Goal: Task Accomplishment & Management: Manage account settings

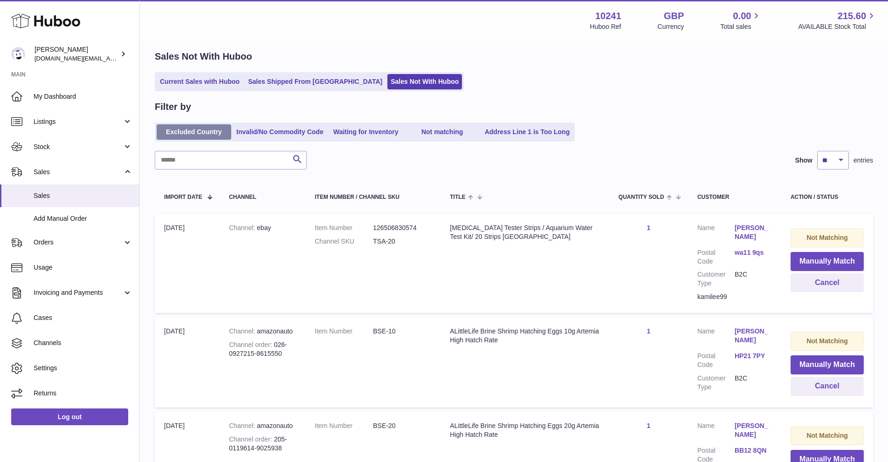
scroll to position [34, 0]
click at [387, 83] on link "Sales Not With Huboo" at bounding box center [424, 81] width 75 height 15
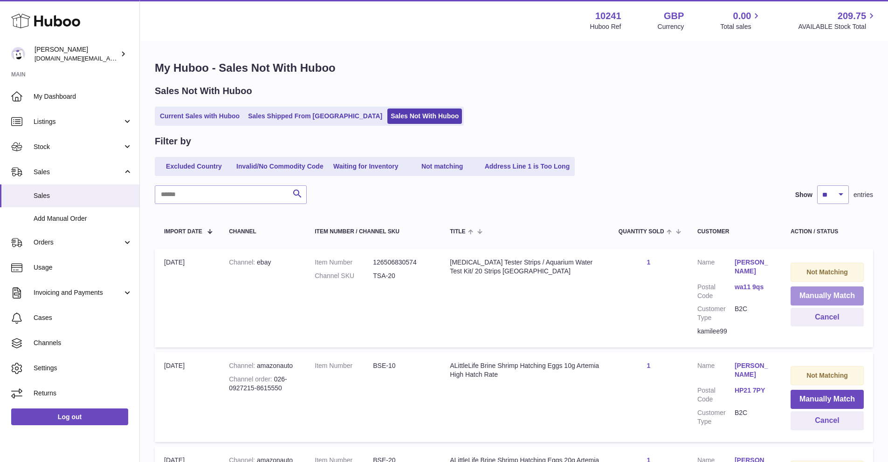
click at [830, 288] on button "Manually Match" at bounding box center [826, 296] width 73 height 19
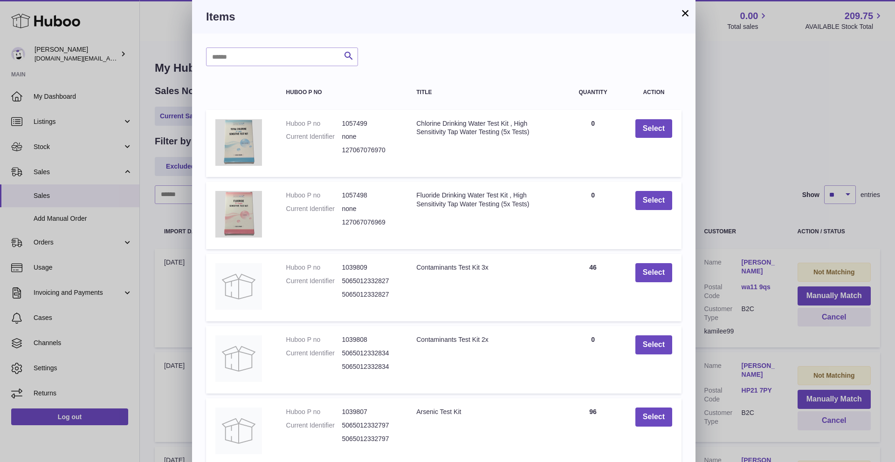
click at [242, 45] on div "Search Huboo P no Title Quantity Action Huboo P no 1057499 Current Identifier n…" at bounding box center [443, 282] width 503 height 496
click at [242, 48] on input "text" at bounding box center [282, 57] width 152 height 19
type input "*******"
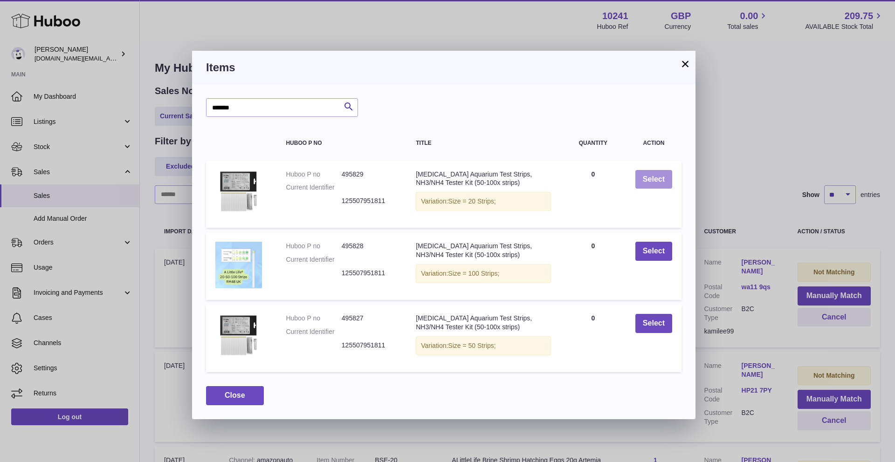
click at [651, 179] on button "Select" at bounding box center [653, 179] width 37 height 19
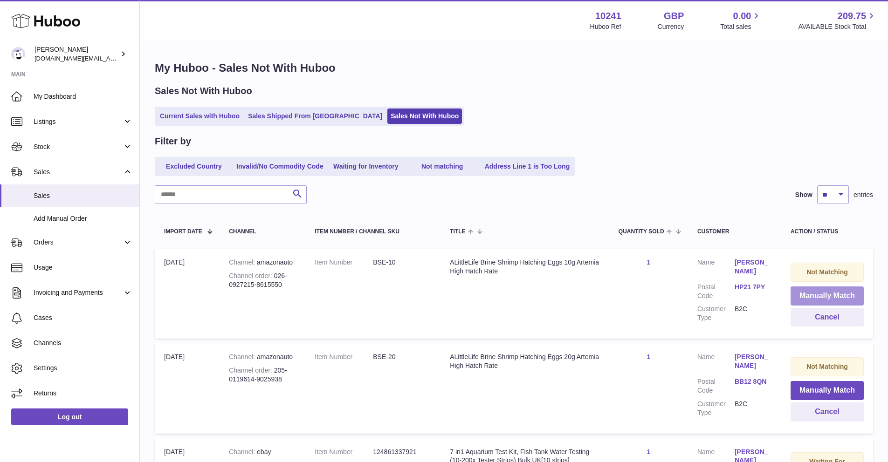
click at [823, 303] on button "Manually Match" at bounding box center [826, 296] width 73 height 19
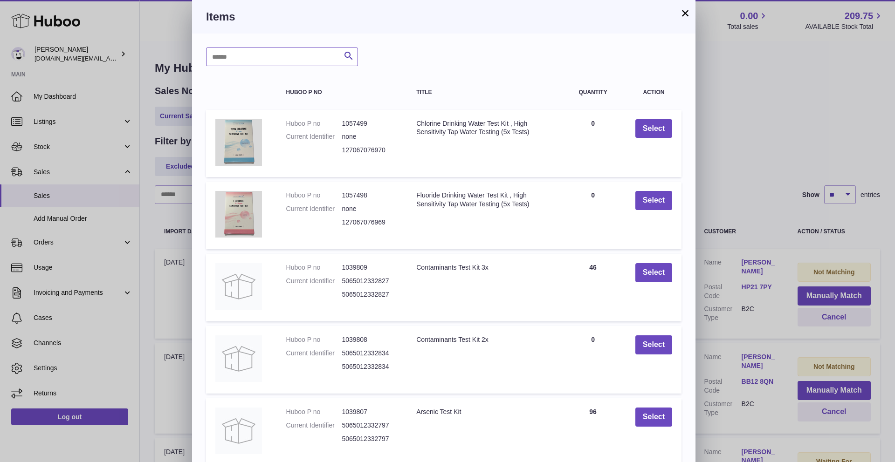
click at [257, 60] on input "text" at bounding box center [282, 57] width 152 height 19
type input "*****"
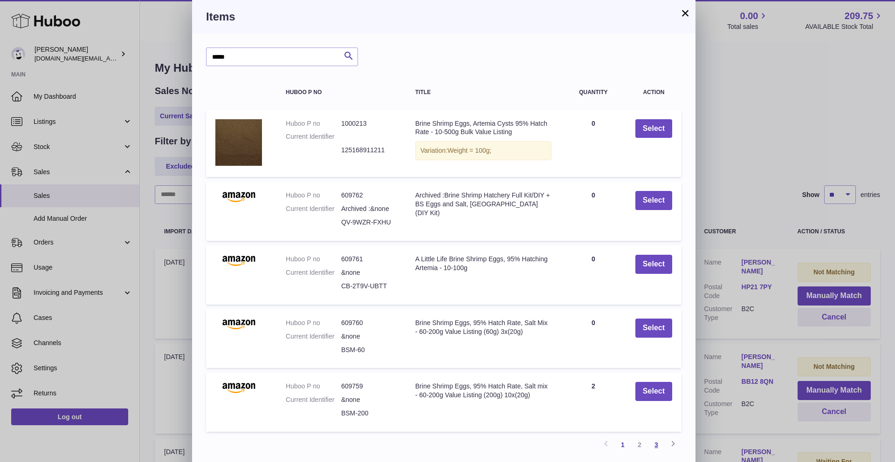
click at [655, 446] on link "3" at bounding box center [656, 445] width 17 height 17
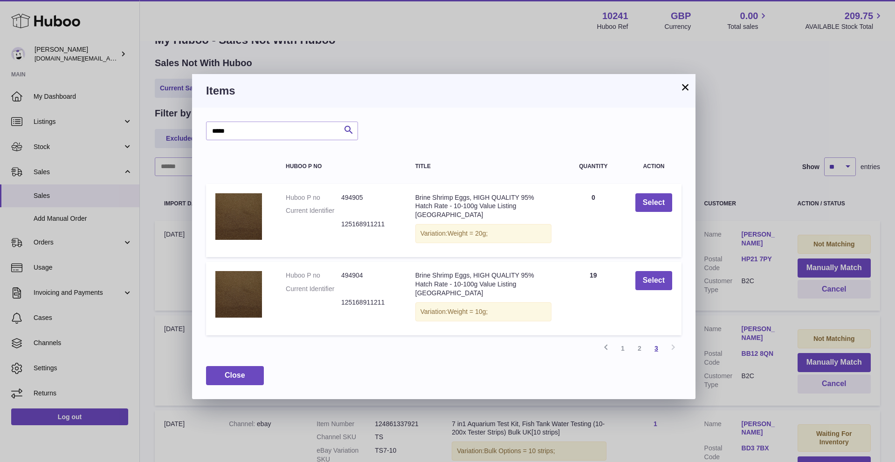
scroll to position [42, 0]
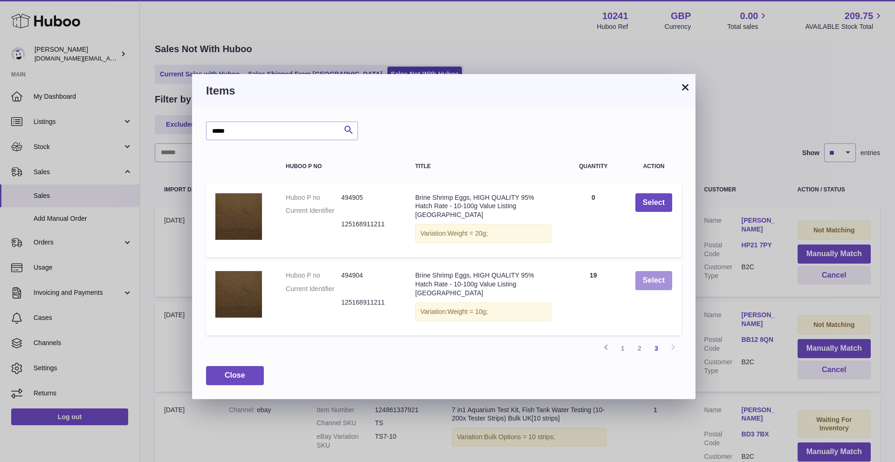
click at [664, 274] on button "Select" at bounding box center [653, 280] width 37 height 19
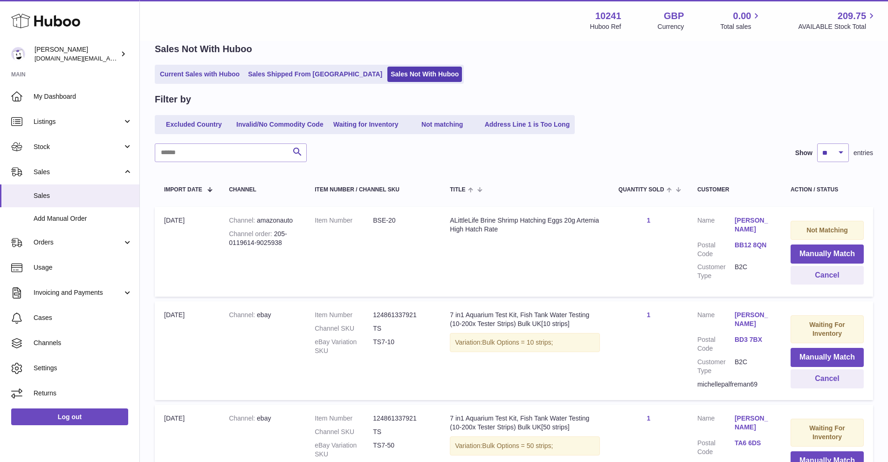
click at [649, 220] on link "1" at bounding box center [648, 220] width 4 height 7
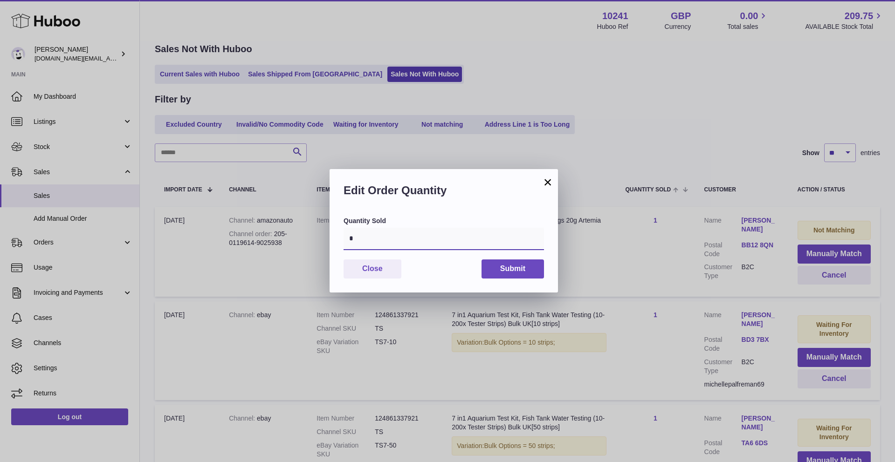
click at [467, 240] on input "*" at bounding box center [443, 239] width 200 height 22
click at [471, 231] on input "*" at bounding box center [443, 239] width 200 height 22
type input "*"
click at [501, 269] on button "Submit" at bounding box center [512, 269] width 62 height 19
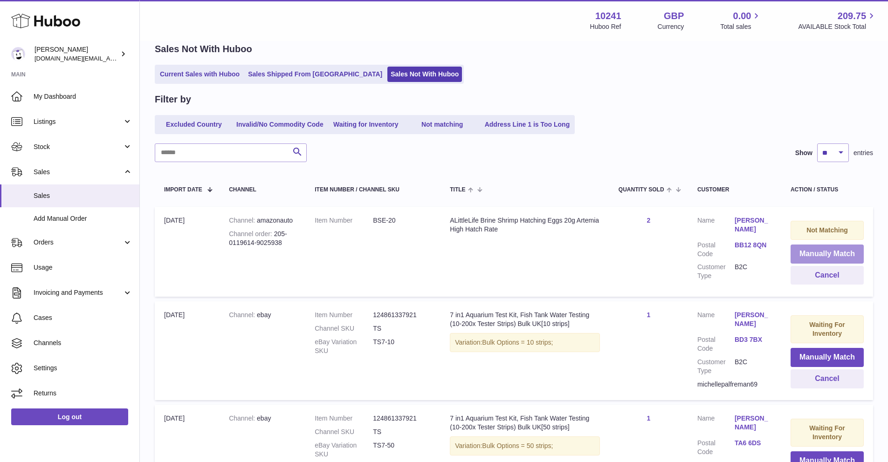
click at [836, 254] on button "Manually Match" at bounding box center [826, 254] width 73 height 19
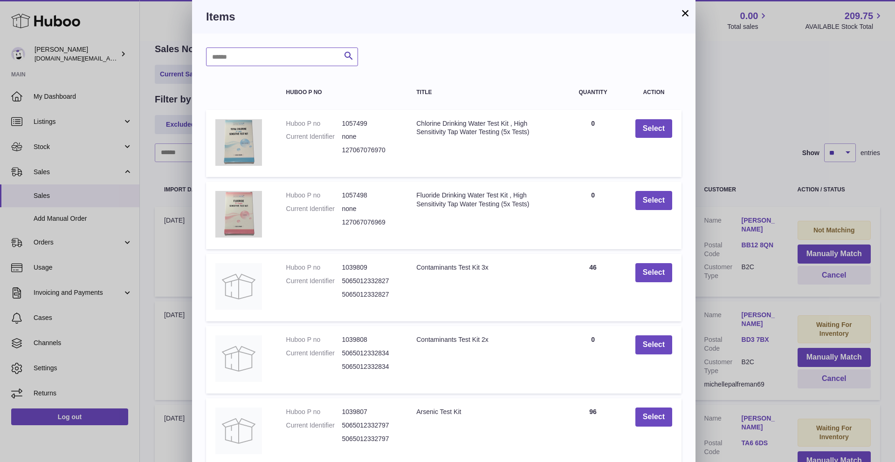
click at [281, 60] on input "text" at bounding box center [282, 57] width 152 height 19
type input "*****"
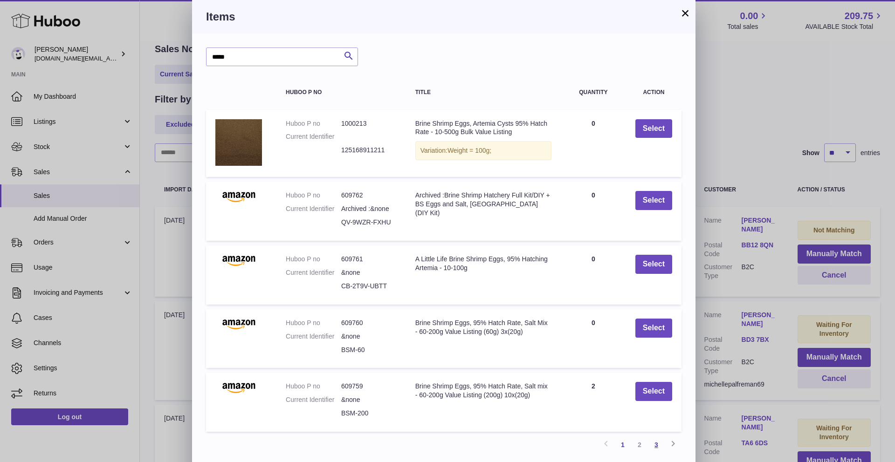
click at [658, 449] on link "3" at bounding box center [656, 445] width 17 height 17
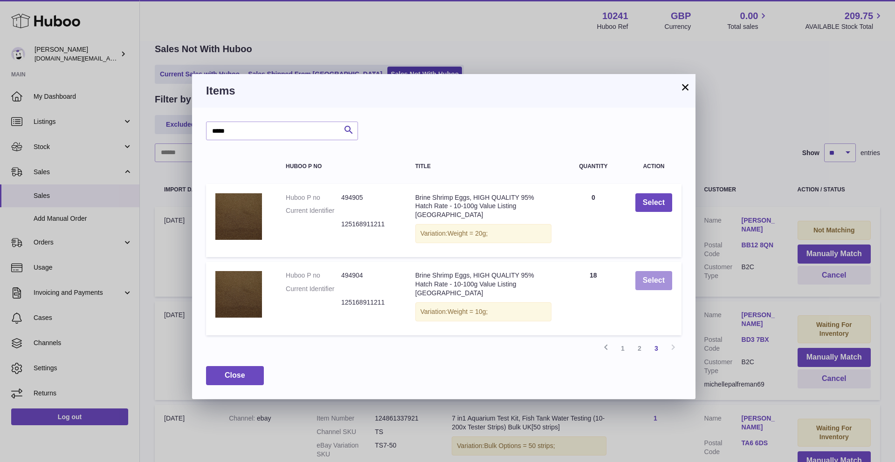
click at [658, 271] on button "Select" at bounding box center [653, 280] width 37 height 19
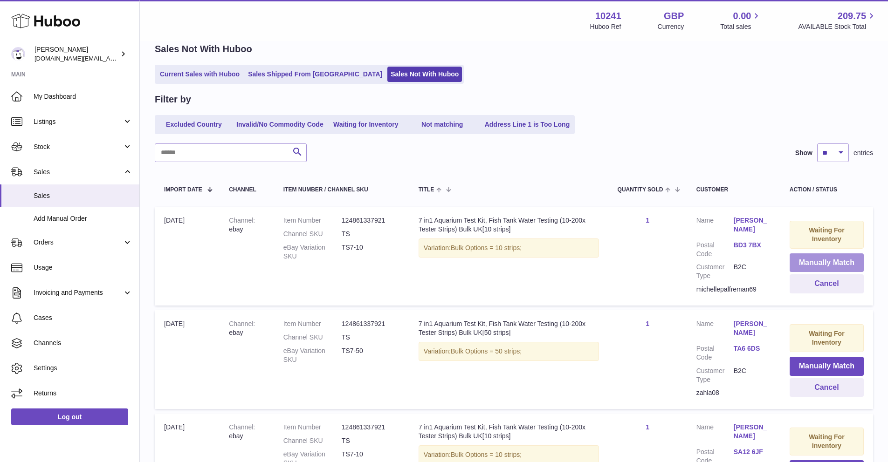
click at [816, 257] on button "Manually Match" at bounding box center [826, 263] width 74 height 19
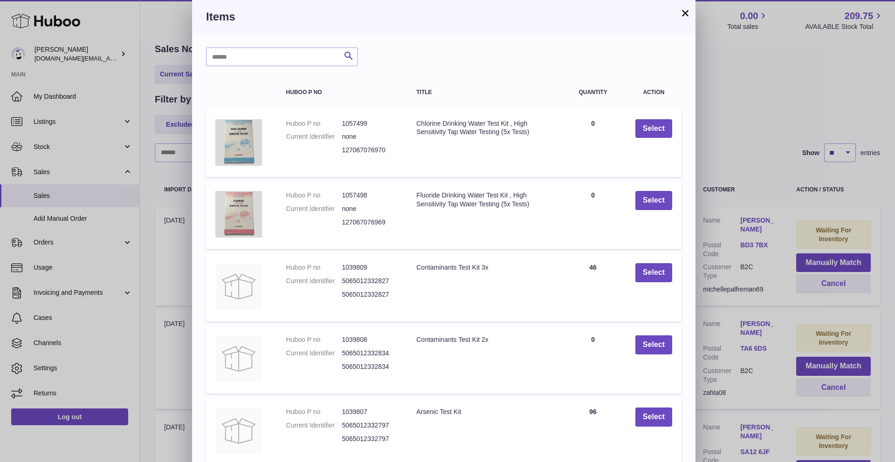
click at [293, 69] on div "Search Huboo P no Title Quantity Action Huboo P no 1057499 Current Identifier n…" at bounding box center [443, 282] width 503 height 496
click at [290, 63] on input "text" at bounding box center [282, 57] width 152 height 19
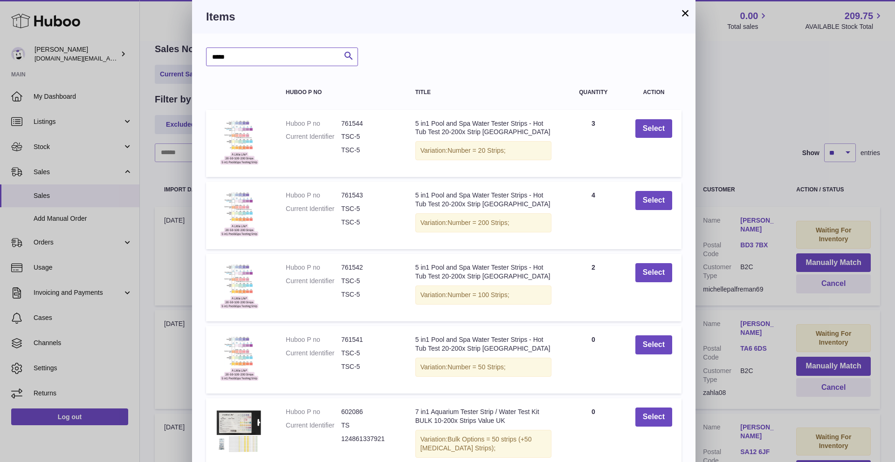
type input "*****"
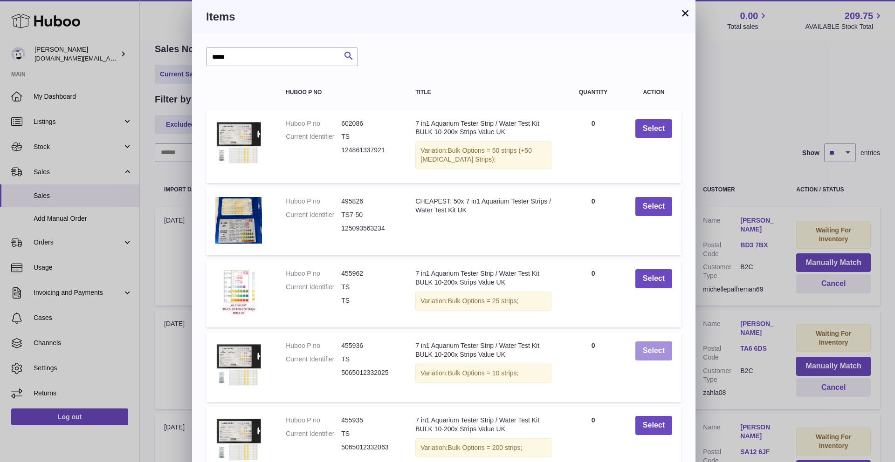
click at [642, 344] on button "Select" at bounding box center [653, 351] width 37 height 19
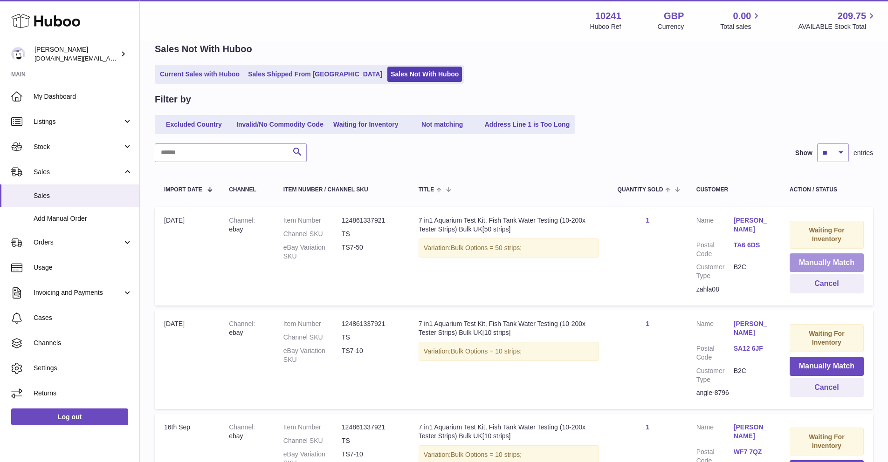
click at [833, 262] on button "Manually Match" at bounding box center [826, 263] width 74 height 19
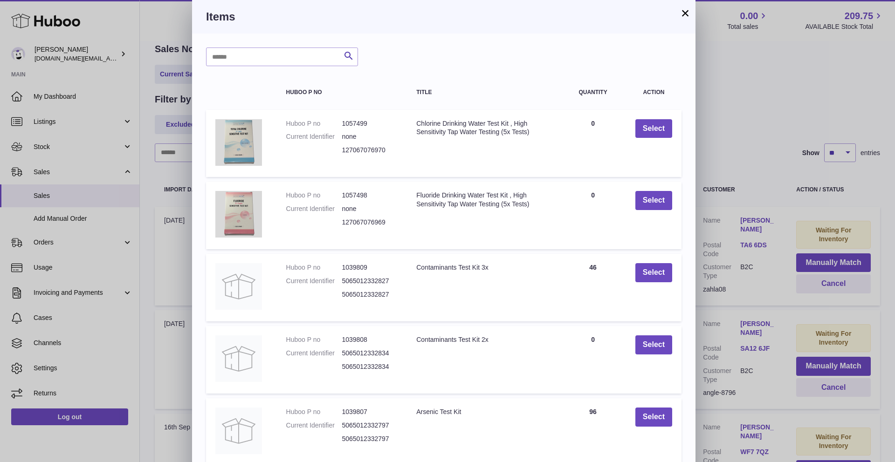
click at [268, 67] on div "Search Huboo P no Title Quantity Action Huboo P no 1057499 Current Identifier n…" at bounding box center [443, 282] width 503 height 496
click at [267, 55] on input "text" at bounding box center [282, 57] width 152 height 19
drag, startPoint x: 259, startPoint y: 64, endPoint x: 182, endPoint y: 57, distance: 76.7
click at [182, 57] on div "× Items ***** Search Huboo P no Title Quantity Action Huboo P no 1057499 Curren…" at bounding box center [447, 265] width 895 height 530
type input "*****"
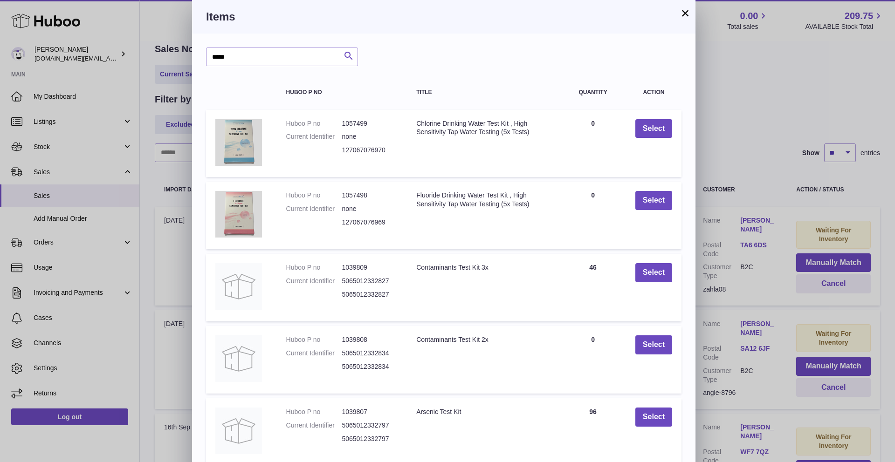
click at [340, 57] on button "Search" at bounding box center [348, 57] width 19 height 19
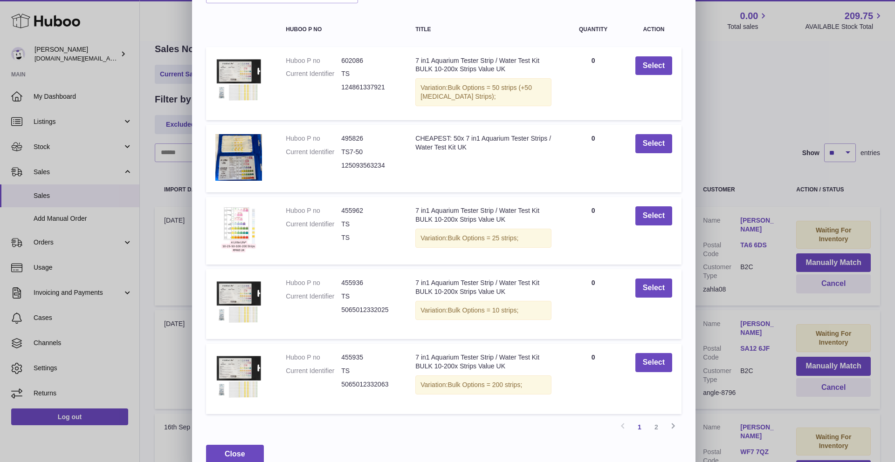
scroll to position [63, 0]
click at [660, 425] on link "2" at bounding box center [656, 427] width 17 height 17
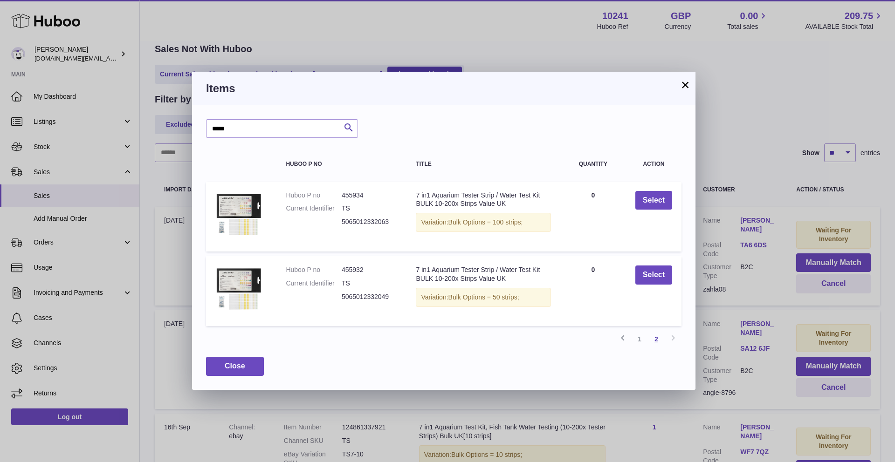
scroll to position [0, 0]
click at [652, 272] on button "Select" at bounding box center [653, 275] width 37 height 19
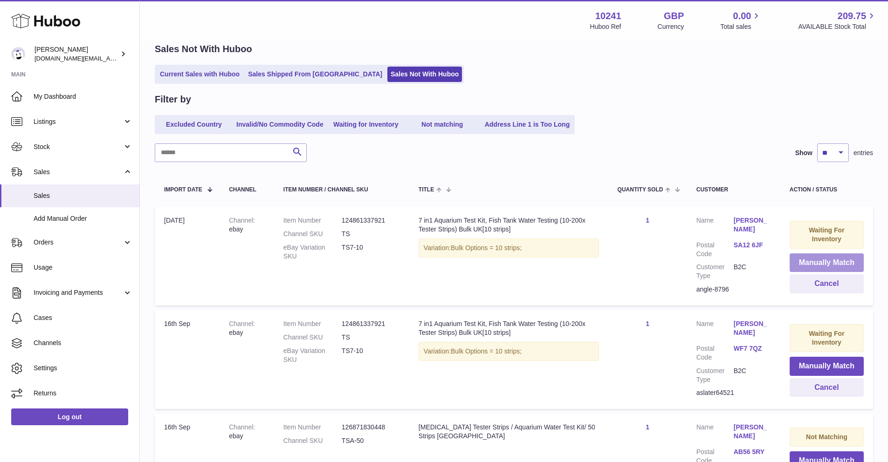
click at [837, 257] on button "Manually Match" at bounding box center [826, 263] width 74 height 19
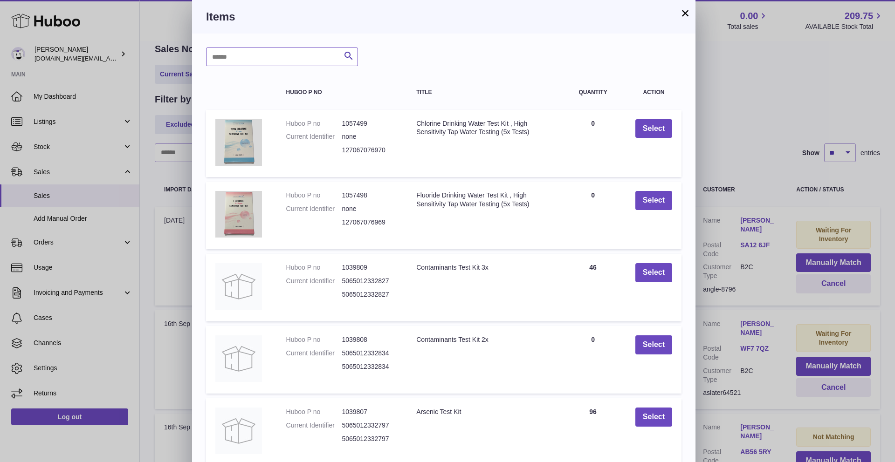
click at [309, 54] on input "text" at bounding box center [282, 57] width 152 height 19
paste input "*****"
type input "*****"
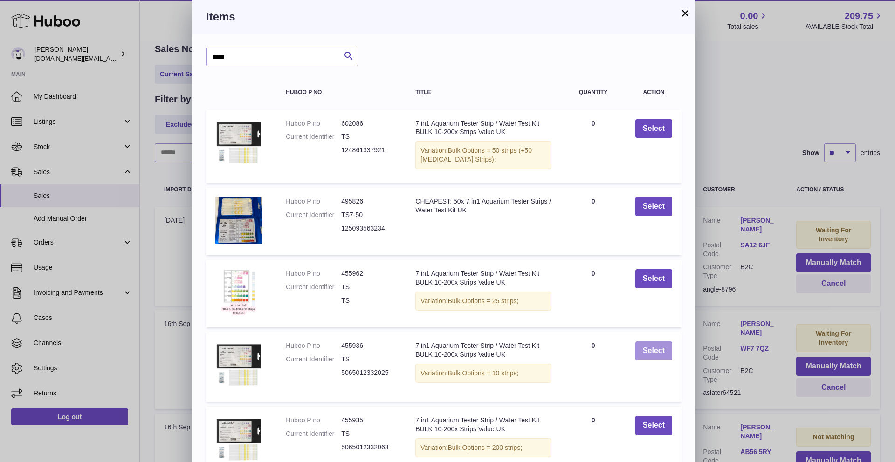
click at [663, 345] on button "Select" at bounding box center [653, 351] width 37 height 19
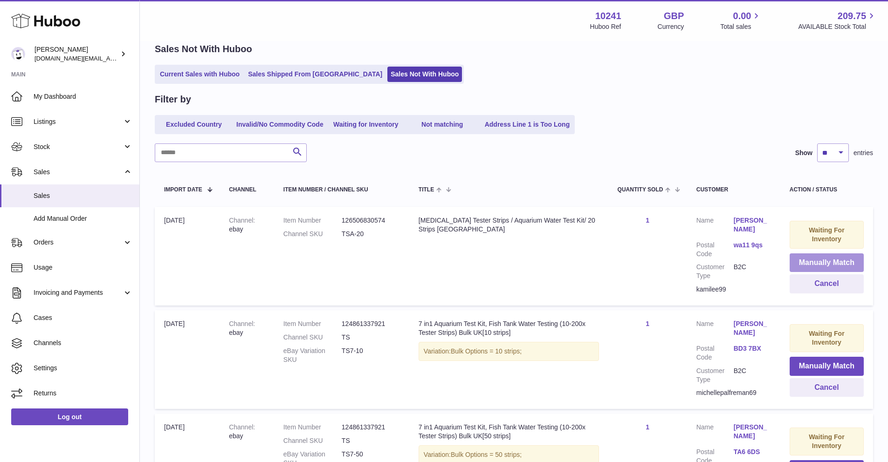
click at [817, 261] on button "Manually Match" at bounding box center [826, 263] width 74 height 19
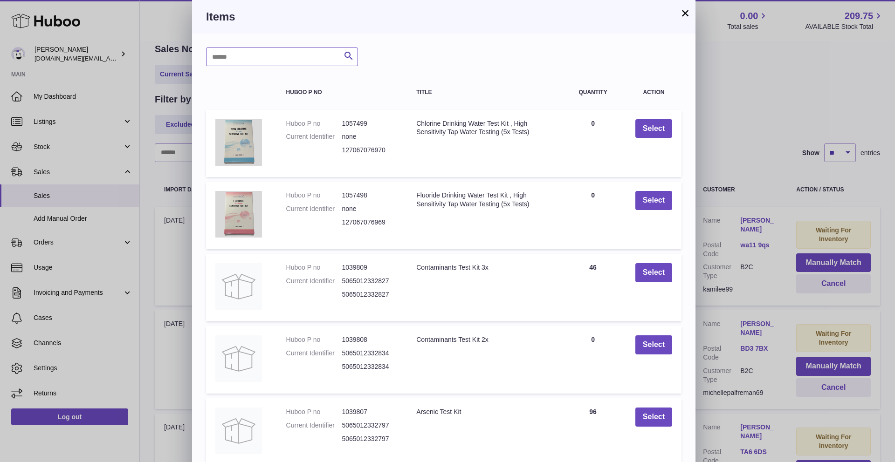
click at [252, 61] on input "text" at bounding box center [282, 57] width 152 height 19
type input "*******"
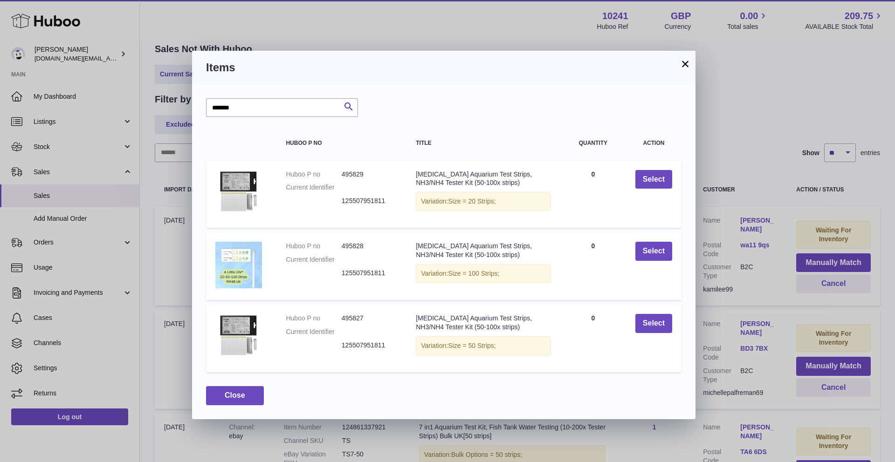
click at [681, 58] on button "×" at bounding box center [684, 63] width 11 height 11
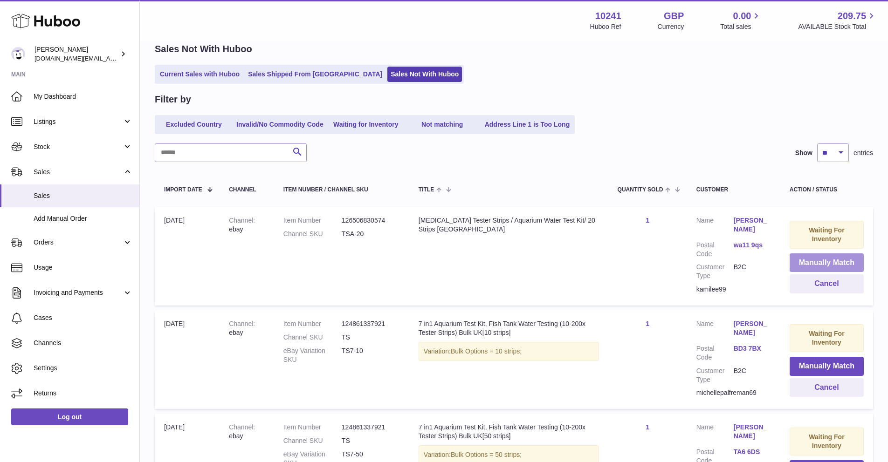
click at [803, 263] on button "Manually Match" at bounding box center [826, 263] width 74 height 19
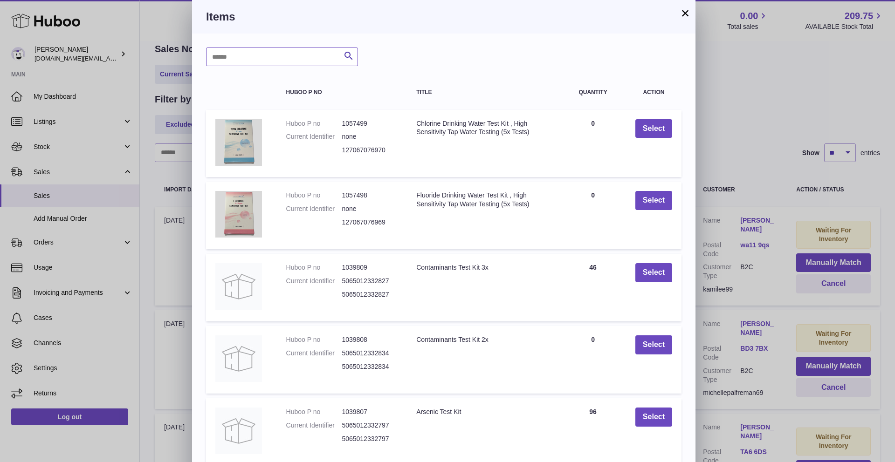
click at [234, 53] on input "text" at bounding box center [282, 57] width 152 height 19
type input "*******"
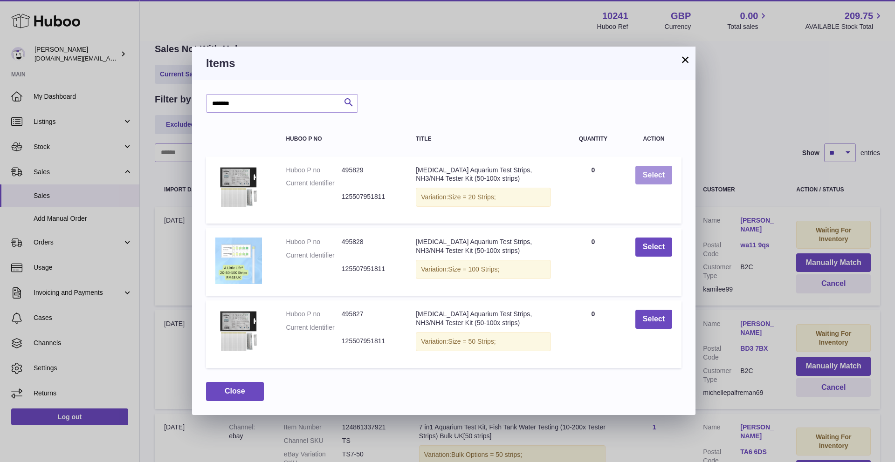
click at [648, 180] on button "Select" at bounding box center [653, 175] width 37 height 19
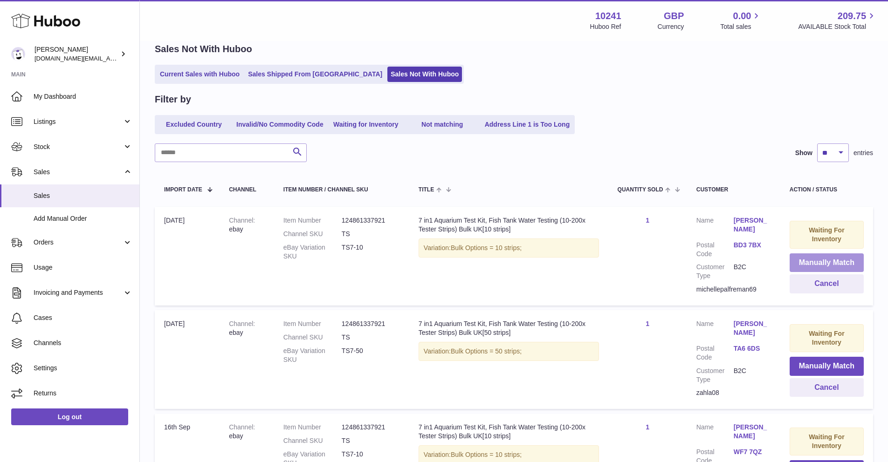
click at [843, 265] on button "Manually Match" at bounding box center [826, 263] width 74 height 19
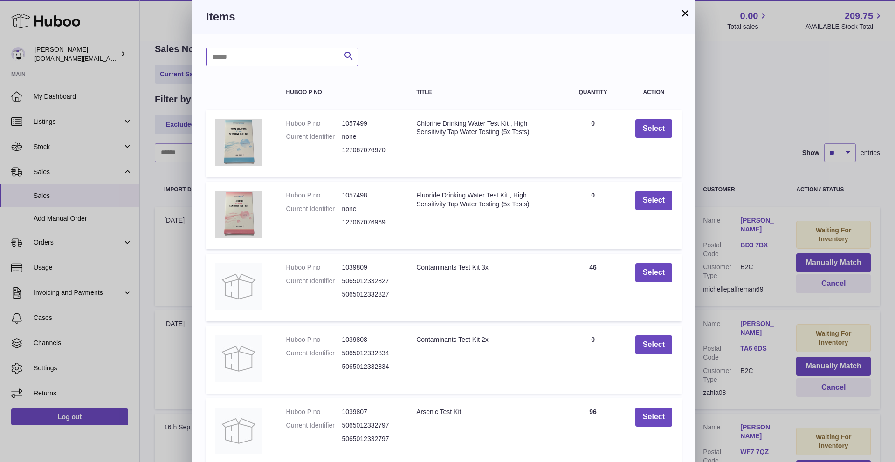
click at [261, 65] on input "text" at bounding box center [282, 57] width 152 height 19
paste input "*****"
type input "*****"
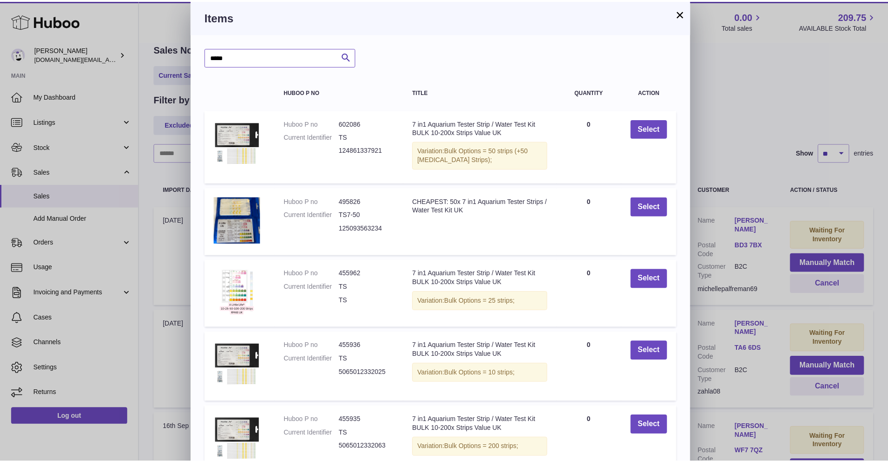
scroll to position [19, 0]
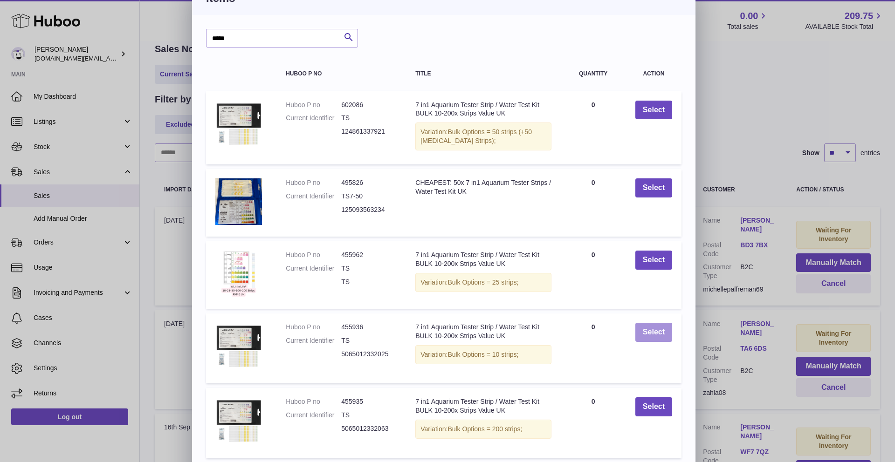
click at [638, 329] on button "Select" at bounding box center [653, 332] width 37 height 19
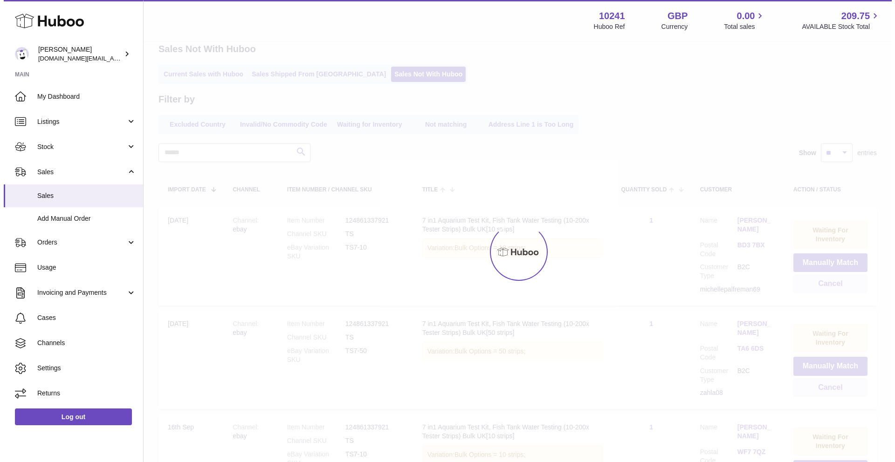
scroll to position [0, 0]
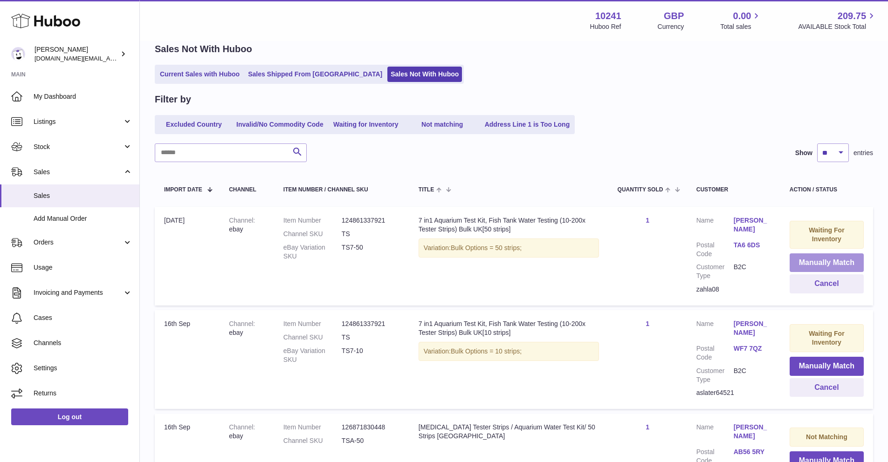
click at [805, 260] on button "Manually Match" at bounding box center [826, 263] width 74 height 19
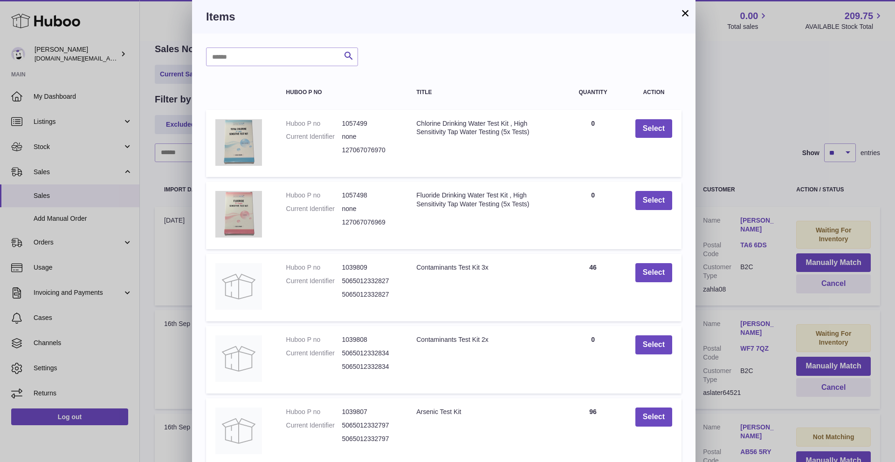
click at [263, 75] on div "Search Huboo P no Title Quantity Action Huboo P no 1057499 Current Identifier n…" at bounding box center [443, 282] width 503 height 496
click at [253, 56] on input "text" at bounding box center [282, 57] width 152 height 19
paste input "*****"
type input "*****"
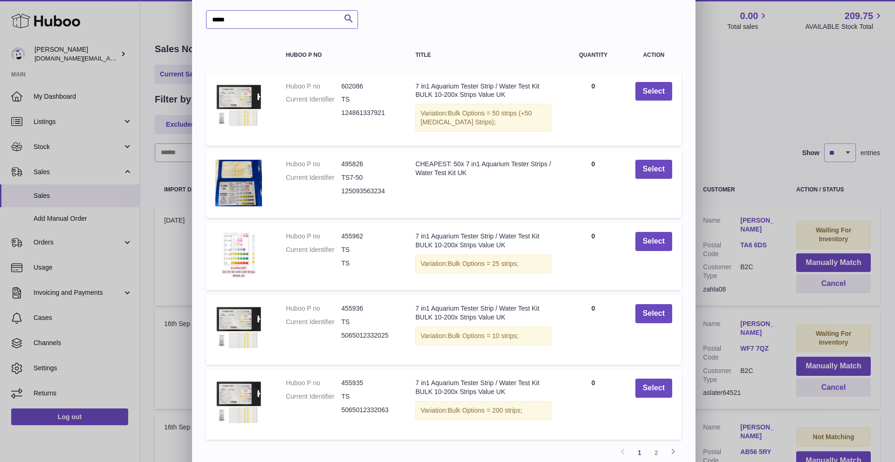
scroll to position [79, 0]
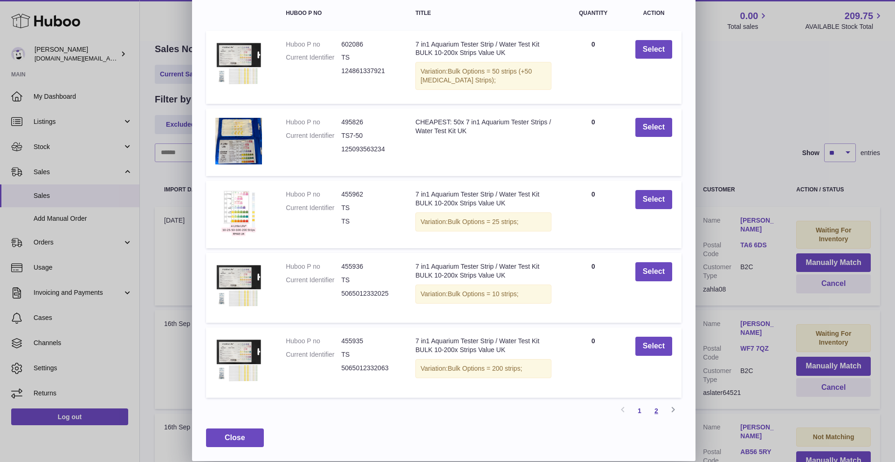
click at [663, 412] on link "2" at bounding box center [656, 411] width 17 height 17
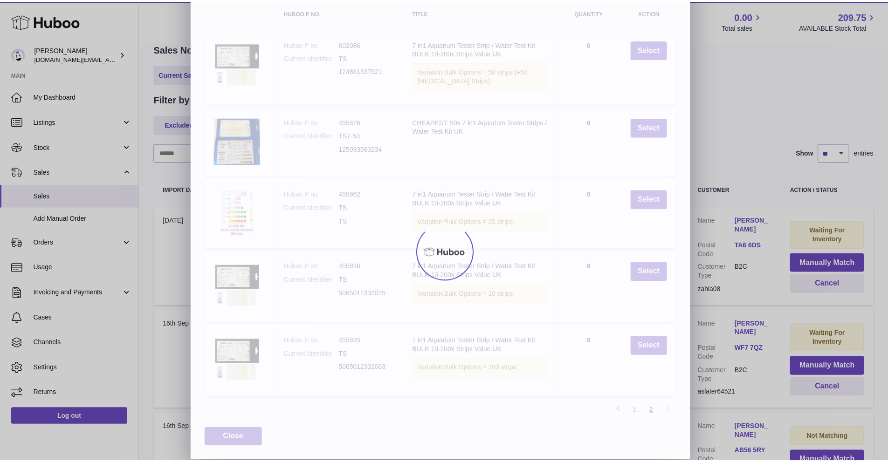
scroll to position [0, 0]
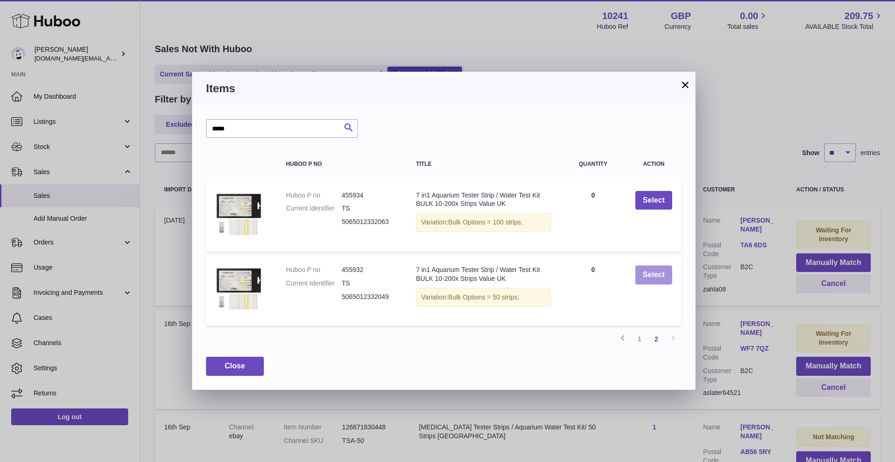
click at [643, 279] on button "Select" at bounding box center [653, 275] width 37 height 19
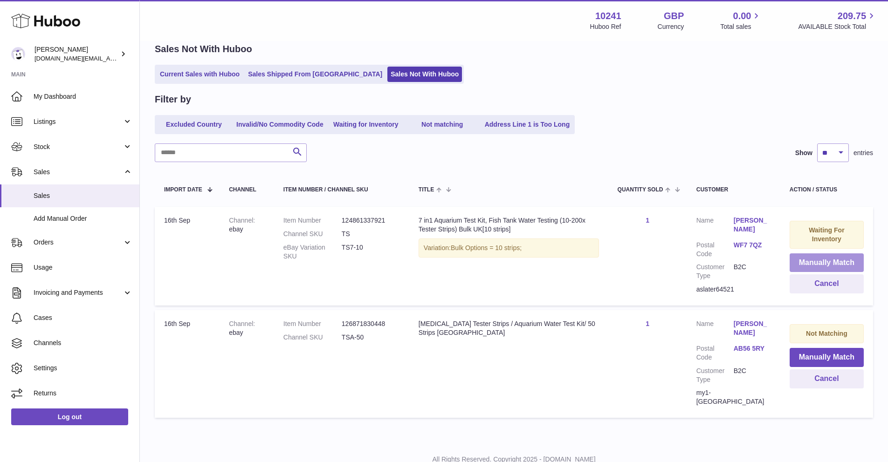
click at [806, 265] on button "Manually Match" at bounding box center [826, 263] width 74 height 19
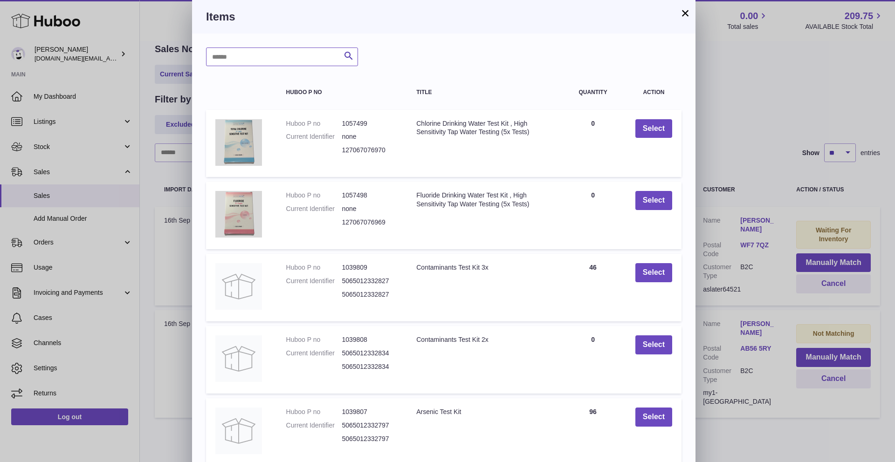
click at [299, 61] on input "text" at bounding box center [282, 57] width 152 height 19
paste input "*****"
type input "*****"
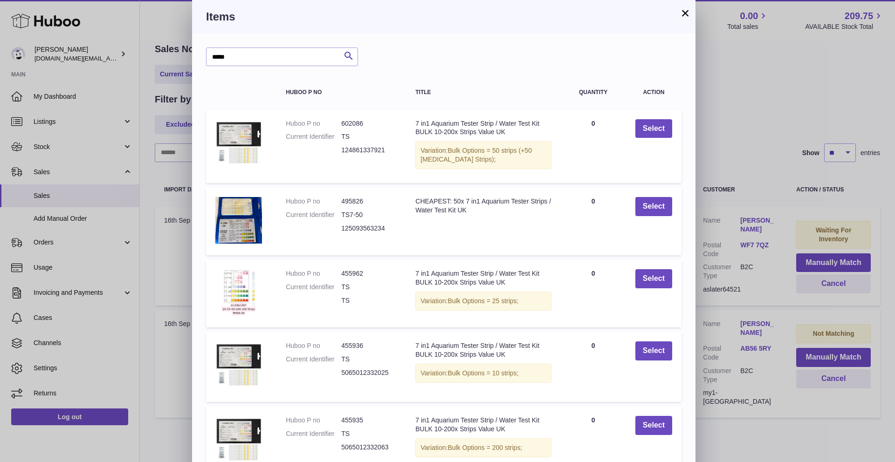
click at [682, 17] on button "×" at bounding box center [684, 12] width 11 height 11
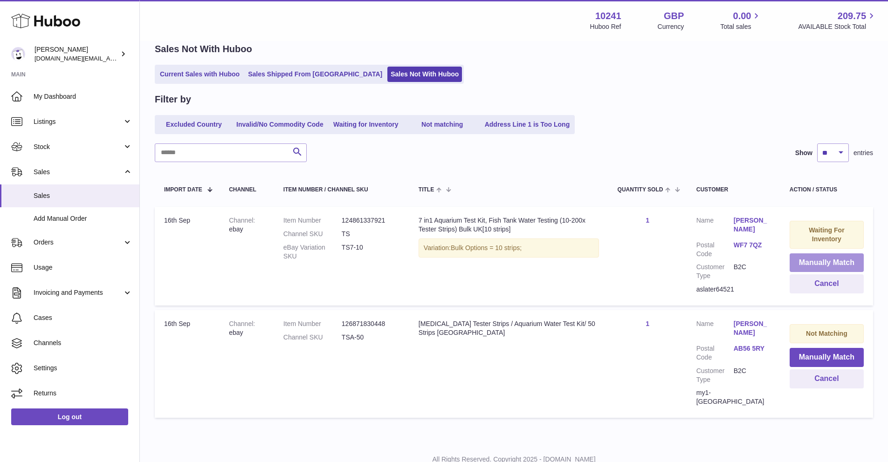
click at [811, 268] on button "Manually Match" at bounding box center [826, 263] width 74 height 19
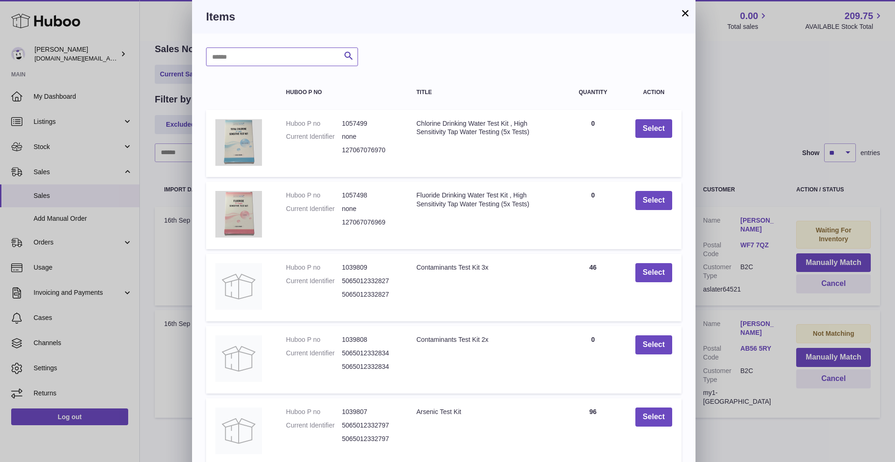
click at [313, 56] on input "text" at bounding box center [282, 57] width 152 height 19
paste input "*****"
type input "*****"
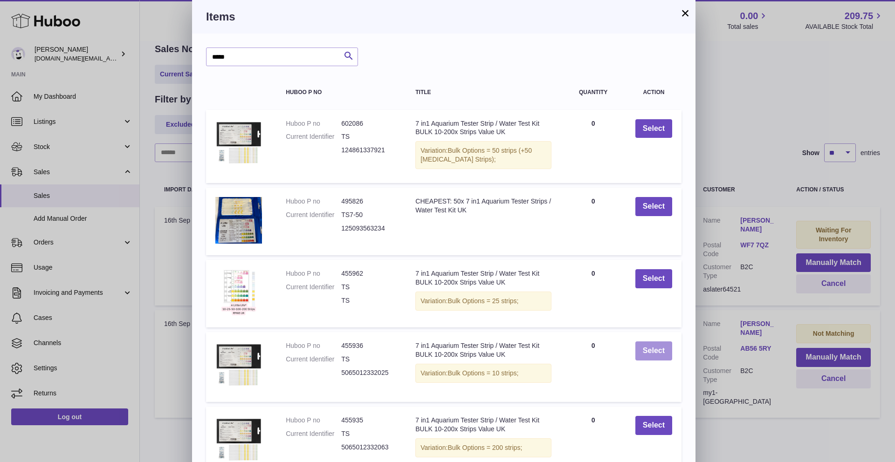
click at [639, 346] on button "Select" at bounding box center [653, 351] width 37 height 19
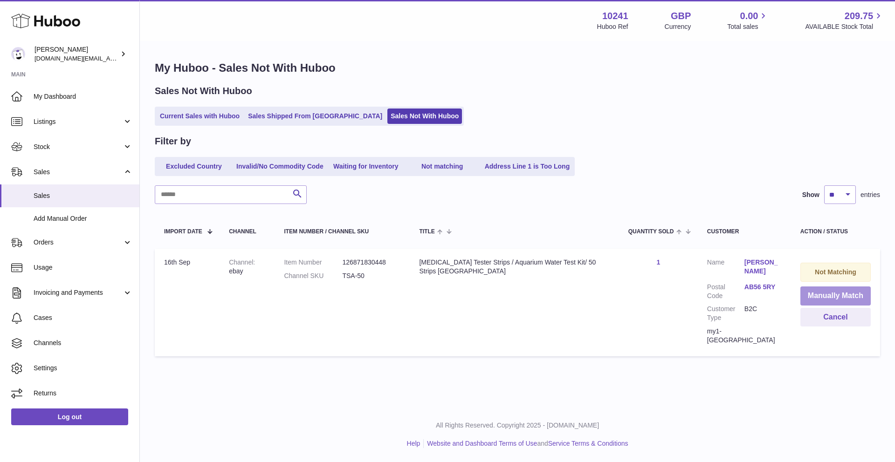
click at [819, 297] on button "Manually Match" at bounding box center [835, 296] width 70 height 19
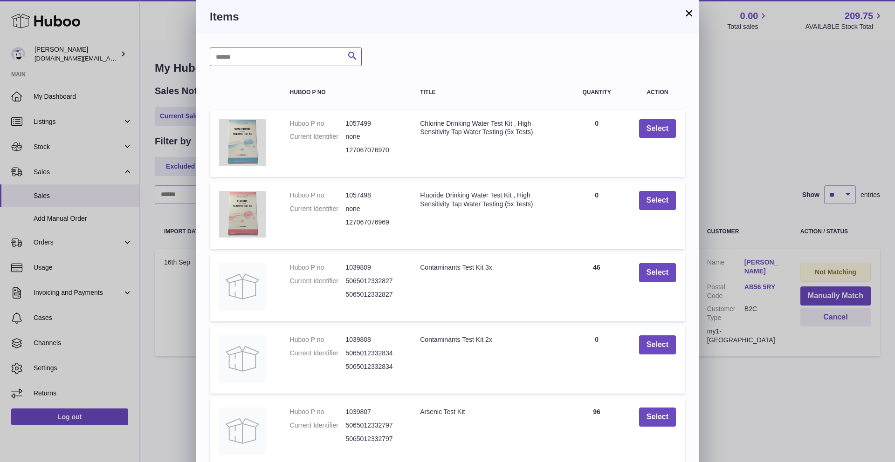
click at [298, 58] on input "text" at bounding box center [286, 57] width 152 height 19
type input "*******"
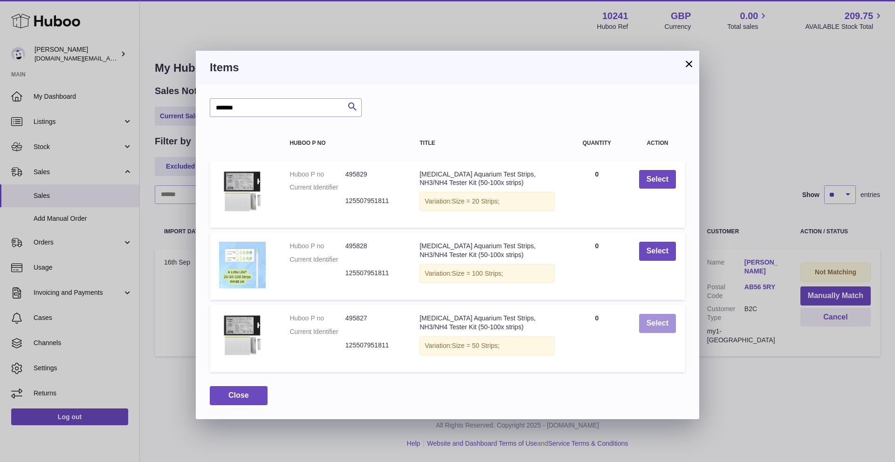
click at [671, 325] on button "Select" at bounding box center [657, 323] width 37 height 19
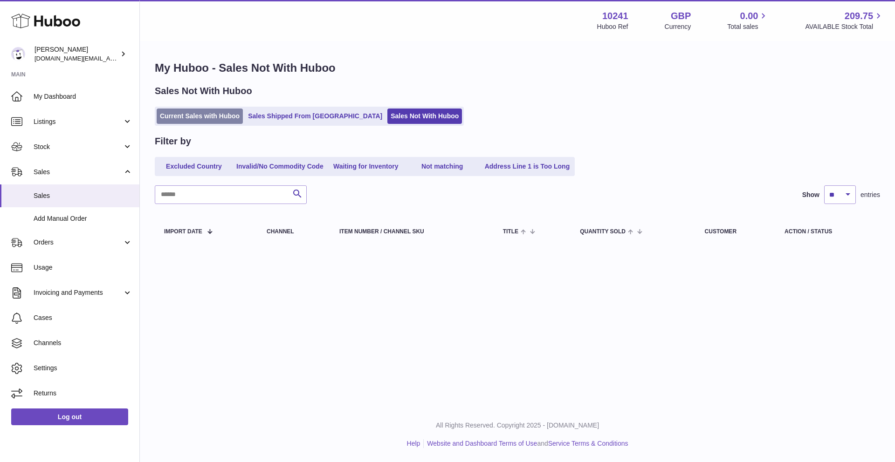
click at [210, 118] on link "Current Sales with Huboo" at bounding box center [200, 116] width 86 height 15
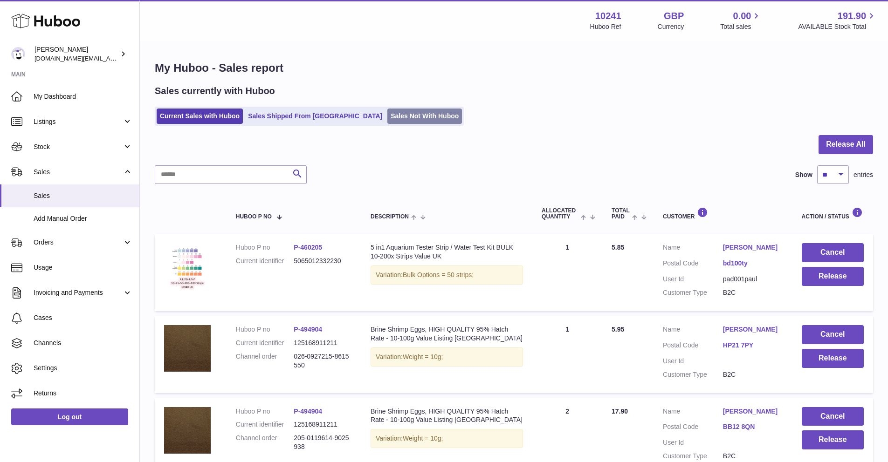
click at [387, 115] on link "Sales Not With Huboo" at bounding box center [424, 116] width 75 height 15
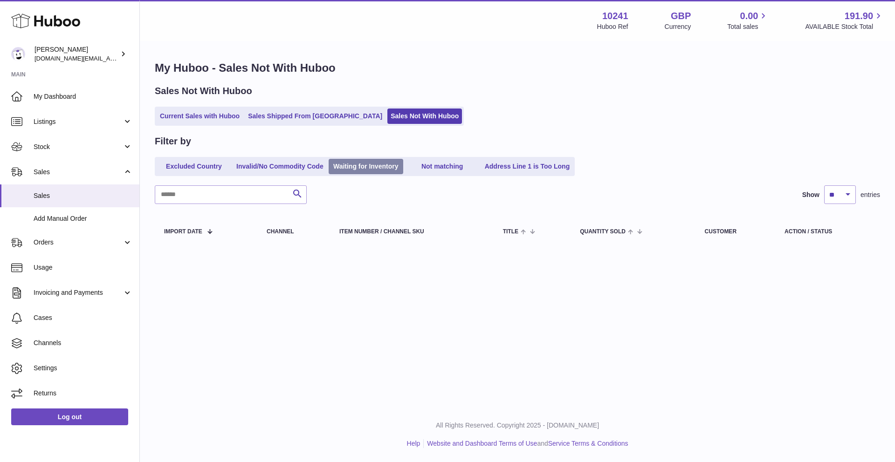
click at [366, 165] on link "Waiting for Inventory" at bounding box center [366, 166] width 75 height 15
click at [426, 172] on link "Not matching" at bounding box center [442, 166] width 75 height 15
click at [335, 170] on link "Waiting for Inventory" at bounding box center [366, 166] width 75 height 15
click at [281, 169] on link "Invalid/No Commodity Code" at bounding box center [280, 166] width 94 height 15
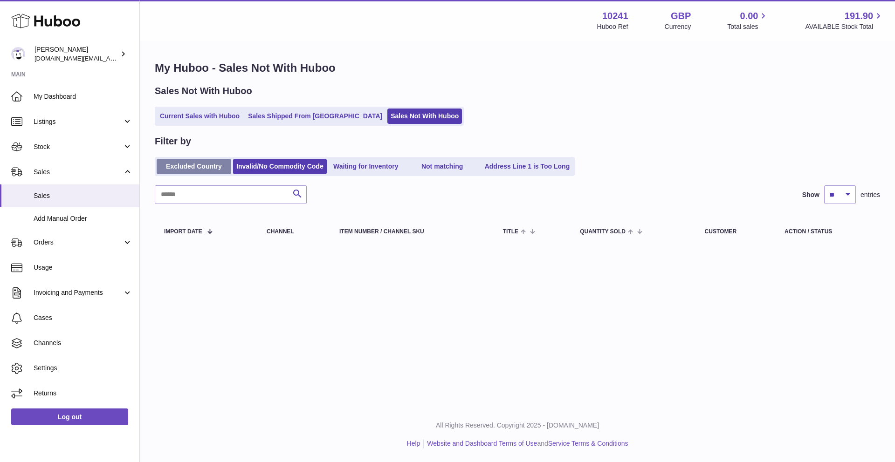
click at [221, 169] on link "Excluded Country" at bounding box center [194, 166] width 75 height 15
click at [283, 169] on link "Invalid/No Commodity Code" at bounding box center [280, 166] width 94 height 15
click at [382, 169] on link "Waiting for Inventory" at bounding box center [366, 166] width 75 height 15
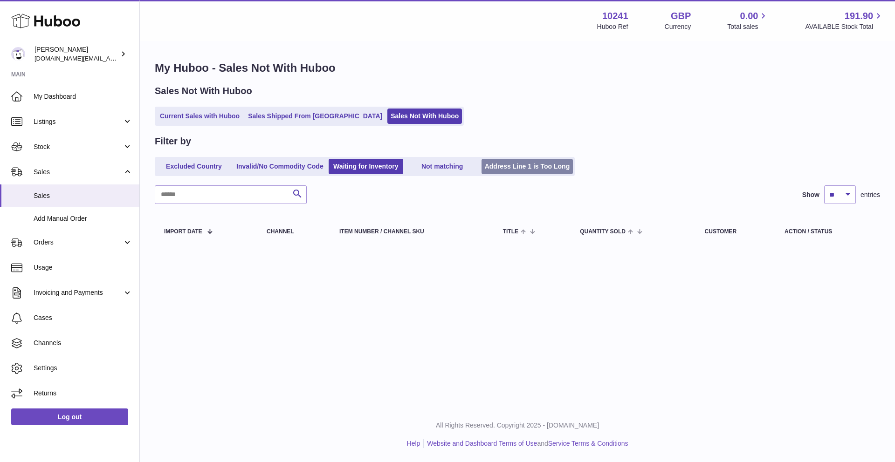
click at [529, 170] on link "Address Line 1 is Too Long" at bounding box center [527, 166] width 92 height 15
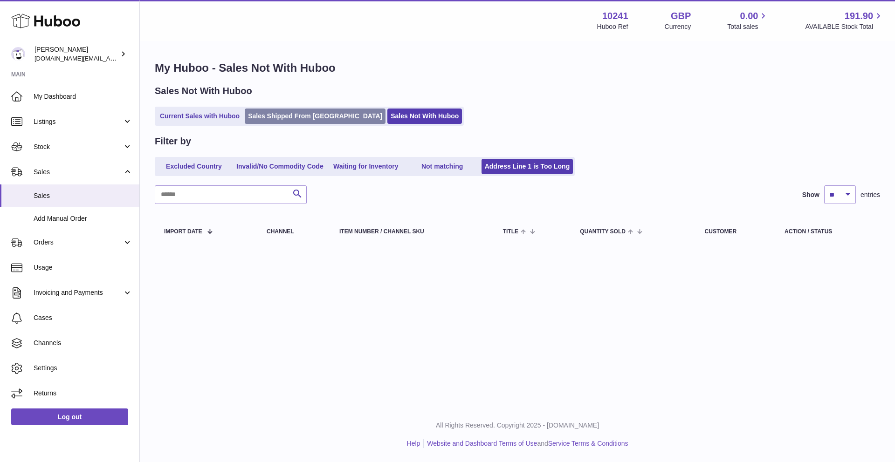
click at [269, 119] on link "Sales Shipped From [GEOGRAPHIC_DATA]" at bounding box center [315, 116] width 141 height 15
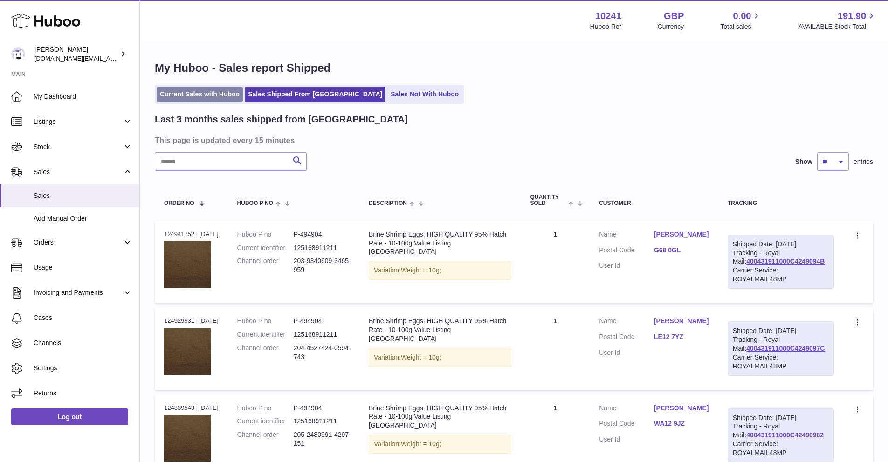
click at [206, 89] on link "Current Sales with Huboo" at bounding box center [200, 94] width 86 height 15
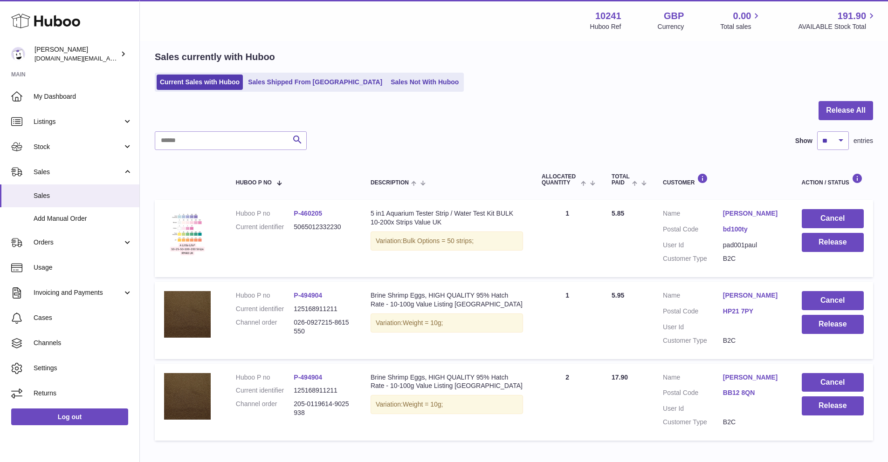
scroll to position [45, 0]
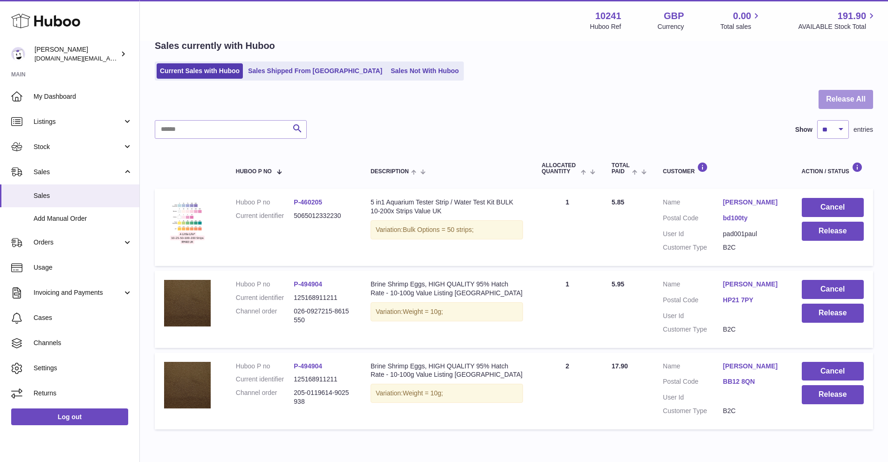
click at [844, 108] on button "Release All" at bounding box center [845, 99] width 55 height 19
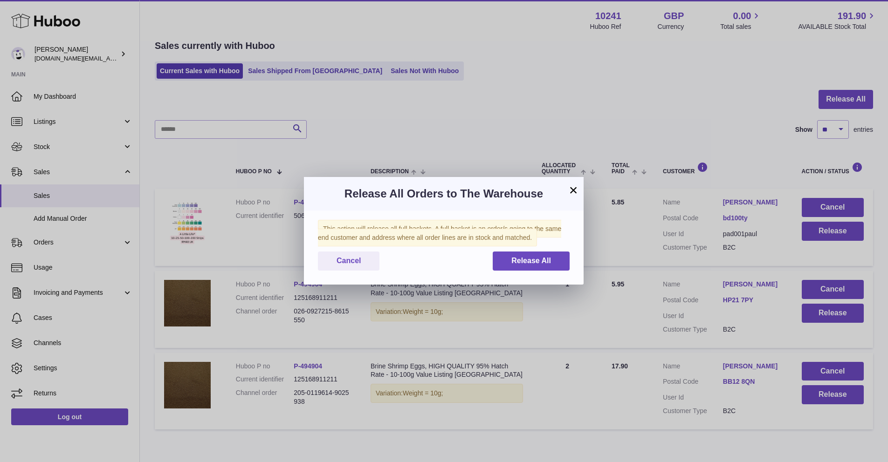
click at [576, 188] on button "×" at bounding box center [573, 190] width 11 height 11
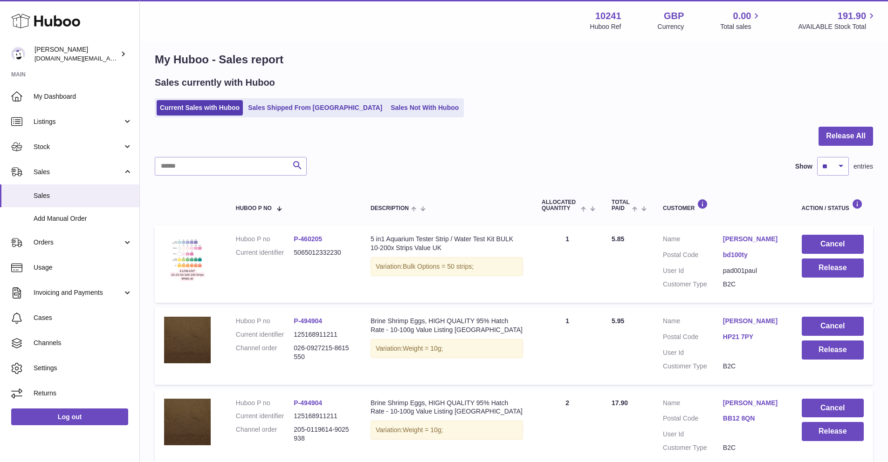
scroll to position [0, 0]
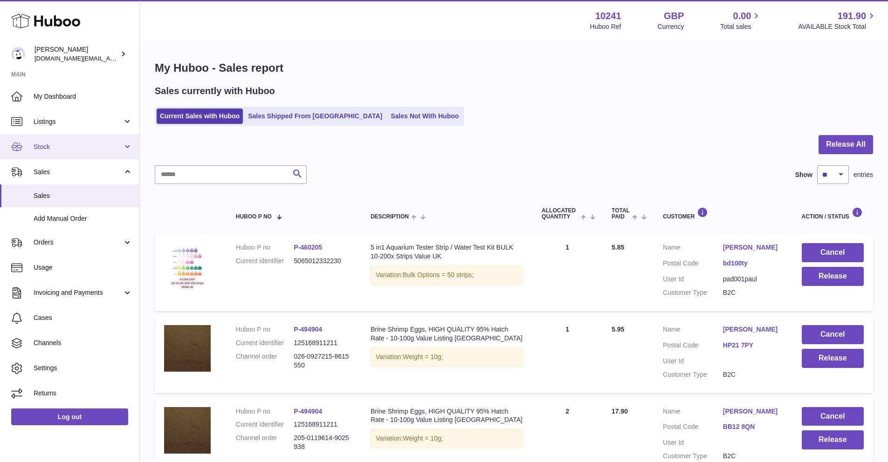
click at [74, 152] on link "Stock" at bounding box center [69, 146] width 139 height 25
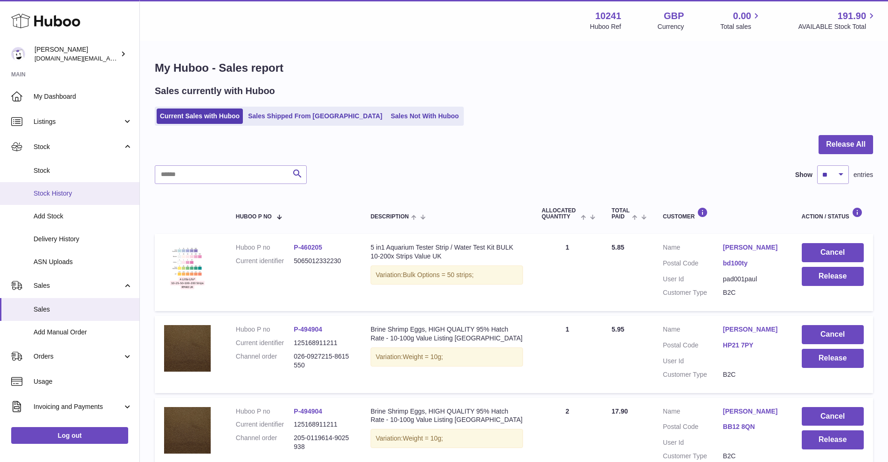
click at [70, 187] on link "Stock History" at bounding box center [69, 193] width 139 height 23
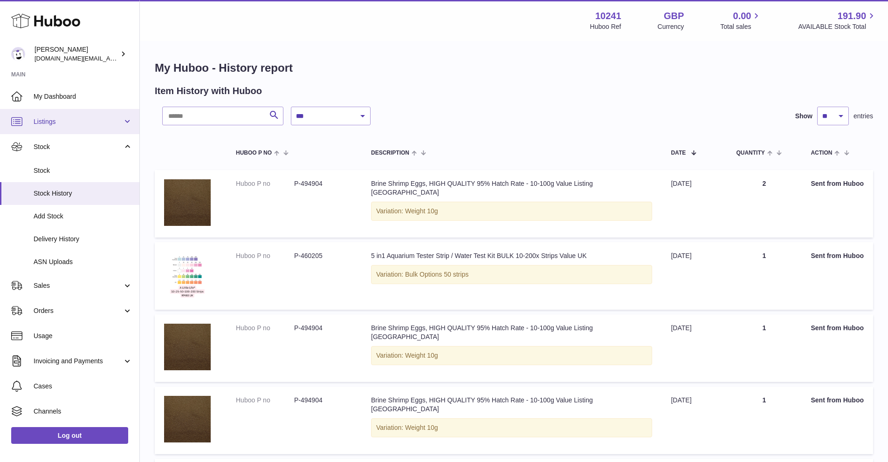
click at [42, 130] on link "Listings" at bounding box center [69, 121] width 139 height 25
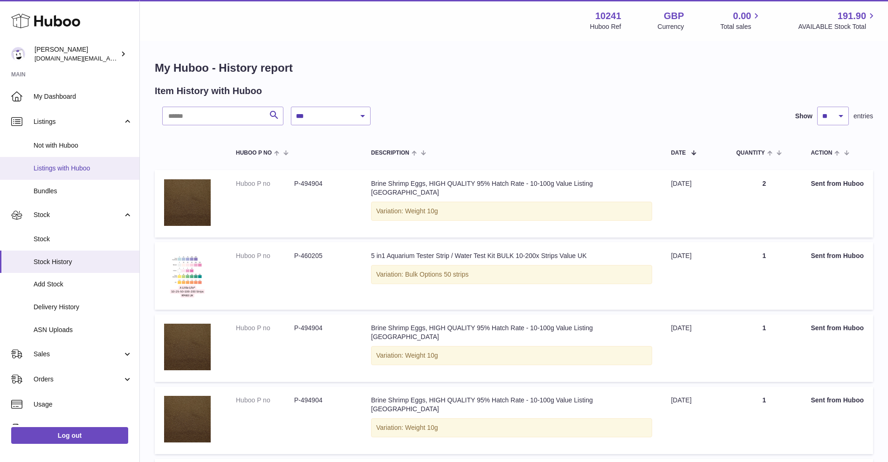
click at [41, 164] on span "Listings with Huboo" at bounding box center [83, 168] width 99 height 9
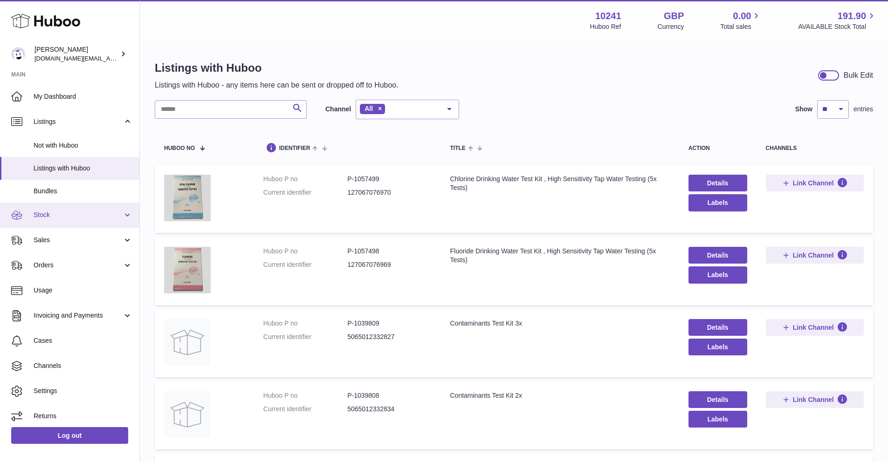
click at [14, 218] on icon at bounding box center [16, 215] width 11 height 11
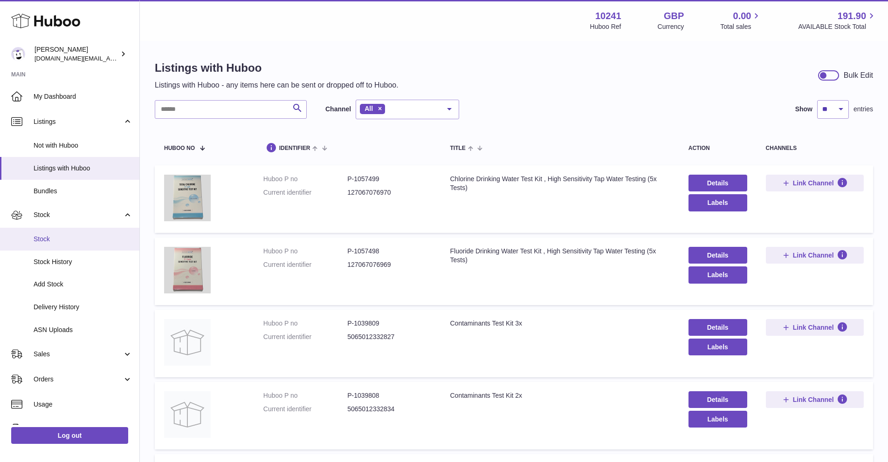
click at [40, 242] on span "Stock" at bounding box center [83, 239] width 99 height 9
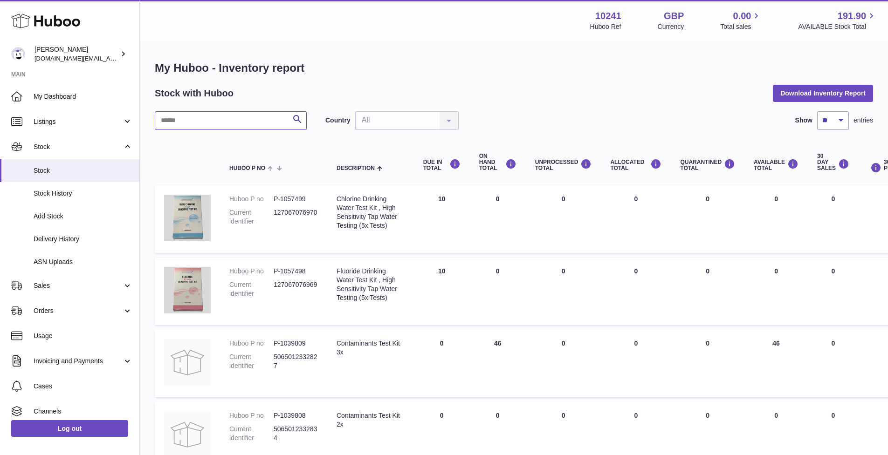
click at [202, 111] on input "text" at bounding box center [231, 120] width 152 height 19
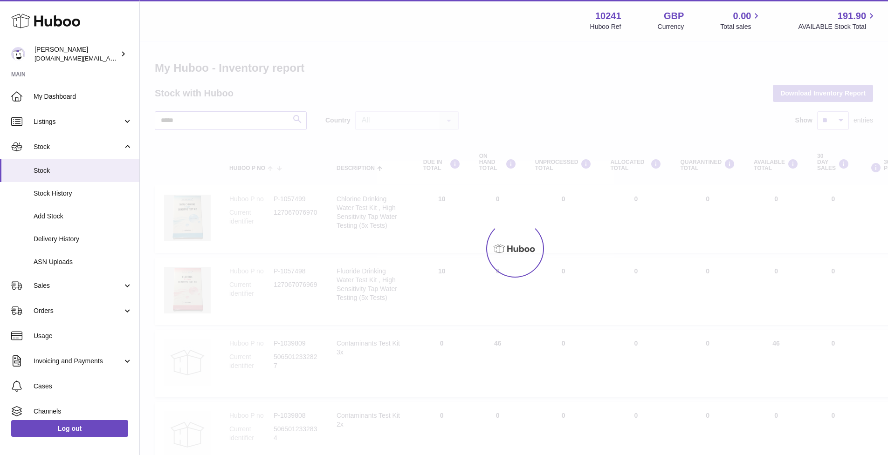
type input "*****"
